Goal: Transaction & Acquisition: Purchase product/service

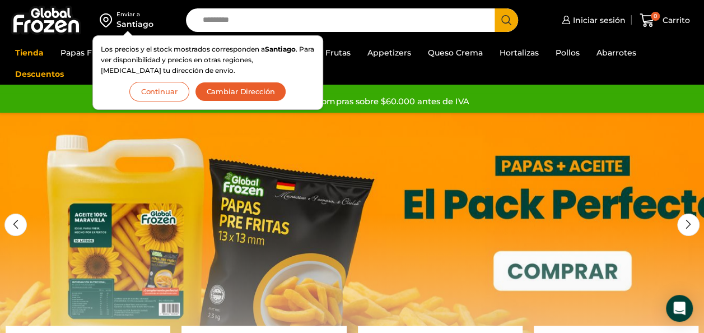
click at [268, 6] on input "Search input" at bounding box center [343, 20] width 292 height 24
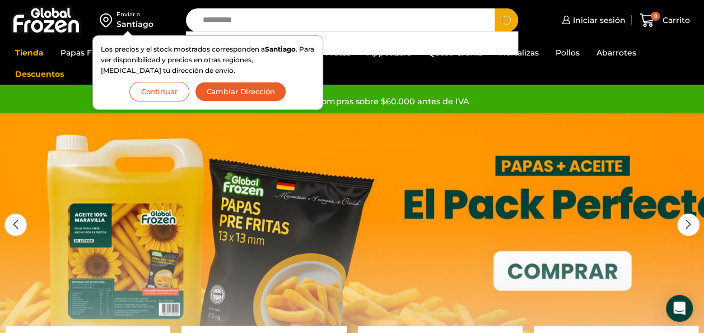
click at [268, 6] on button "Search" at bounding box center [507, 20] width 24 height 24
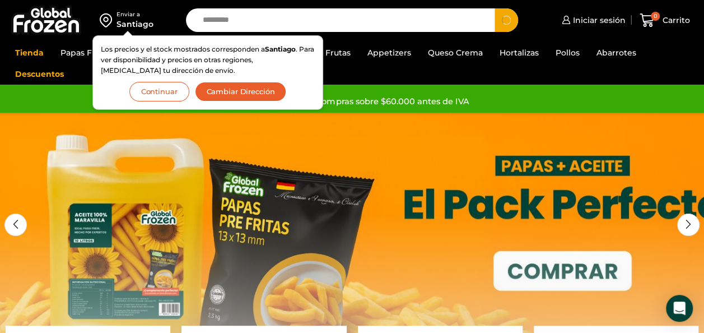
type input "*********"
click at [268, 6] on button "Search" at bounding box center [507, 20] width 24 height 24
click at [154, 6] on button "Continuar" at bounding box center [159, 92] width 60 height 20
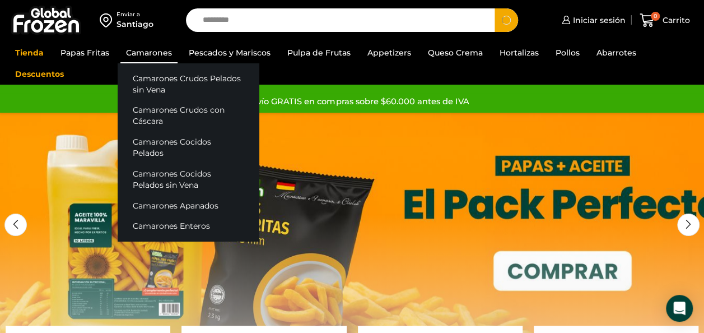
click at [161, 6] on link "Camarones" at bounding box center [148, 52] width 57 height 21
click at [162, 6] on link "Camarones" at bounding box center [148, 52] width 57 height 21
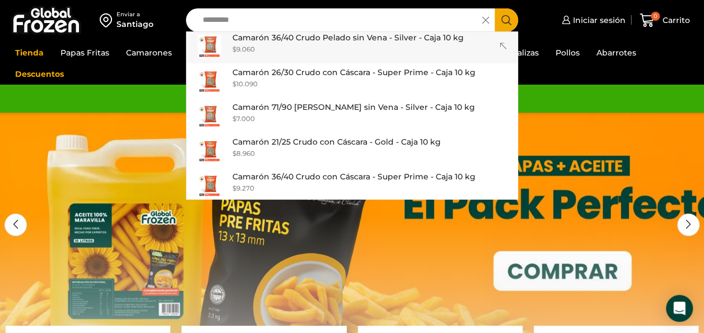
scroll to position [420, 0]
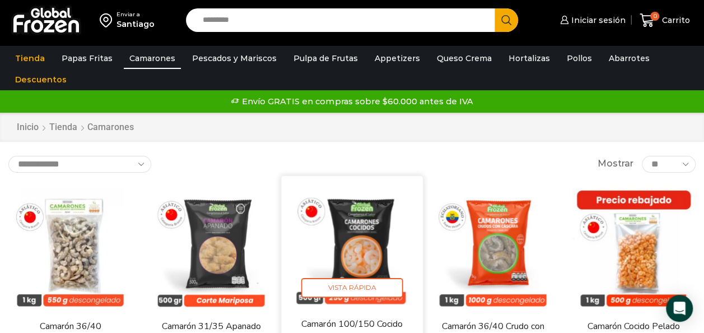
click at [378, 248] on img at bounding box center [352, 246] width 125 height 125
click at [352, 278] on span "Vista Rápida" at bounding box center [352, 288] width 102 height 20
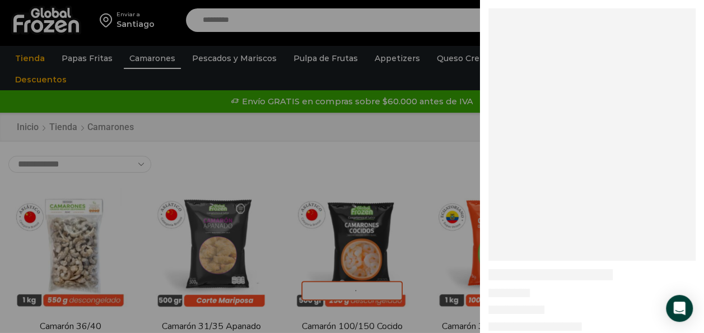
click at [318, 0] on div at bounding box center [352, 0] width 704 height 0
